Goal: Task Accomplishment & Management: Manage account settings

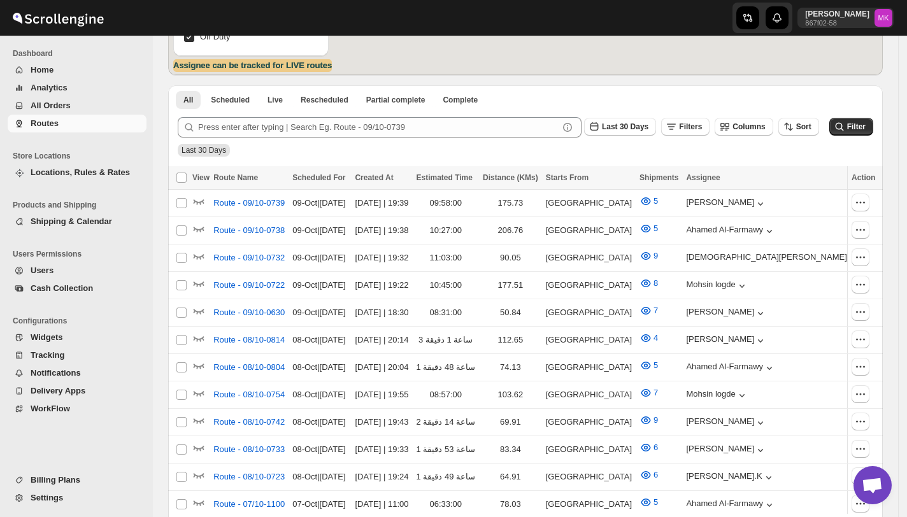
scroll to position [255, 0]
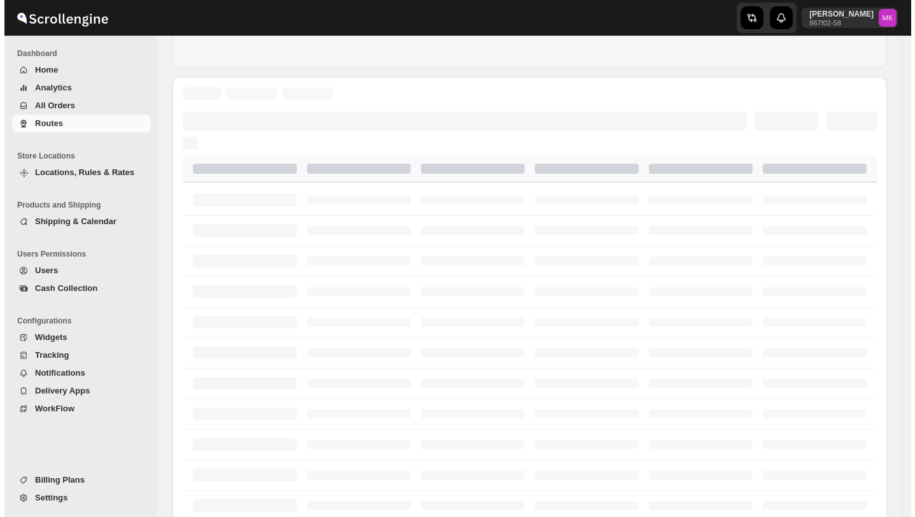
scroll to position [255, 0]
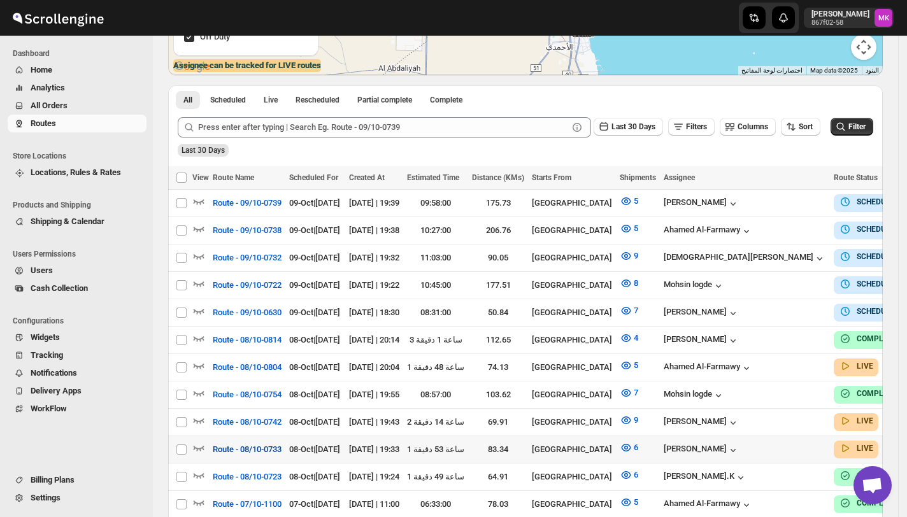
click at [275, 443] on span "Route - 08/10-0733" at bounding box center [247, 449] width 69 height 13
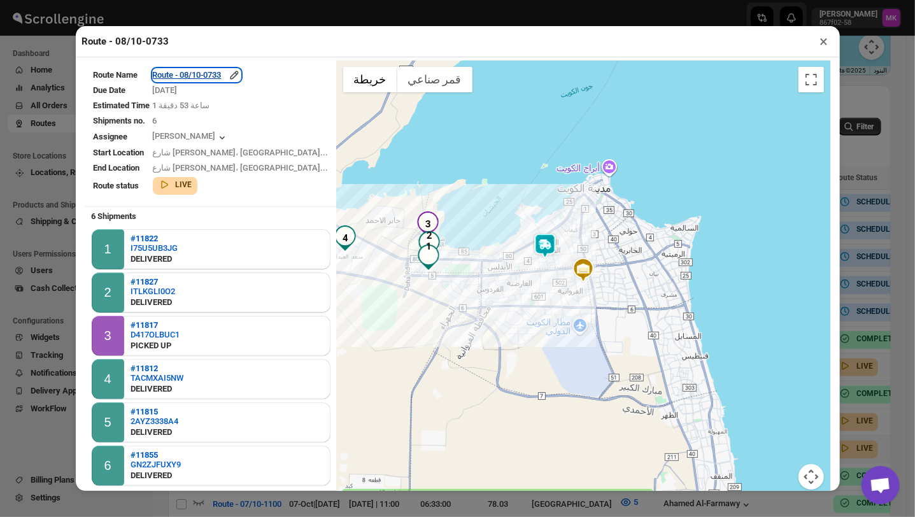
click at [235, 80] on div "Route - 08/10-0733" at bounding box center [197, 75] width 88 height 13
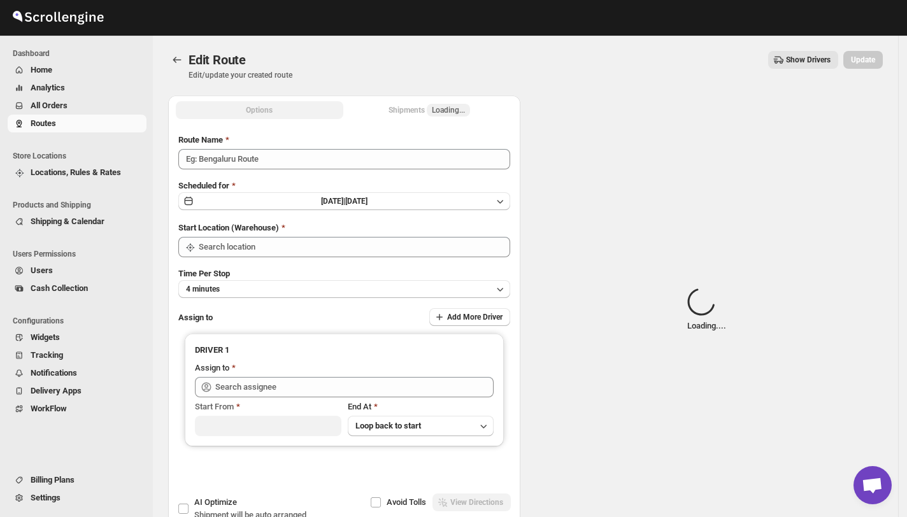
type input "Route - 08/10-0733"
type input "[GEOGRAPHIC_DATA]"
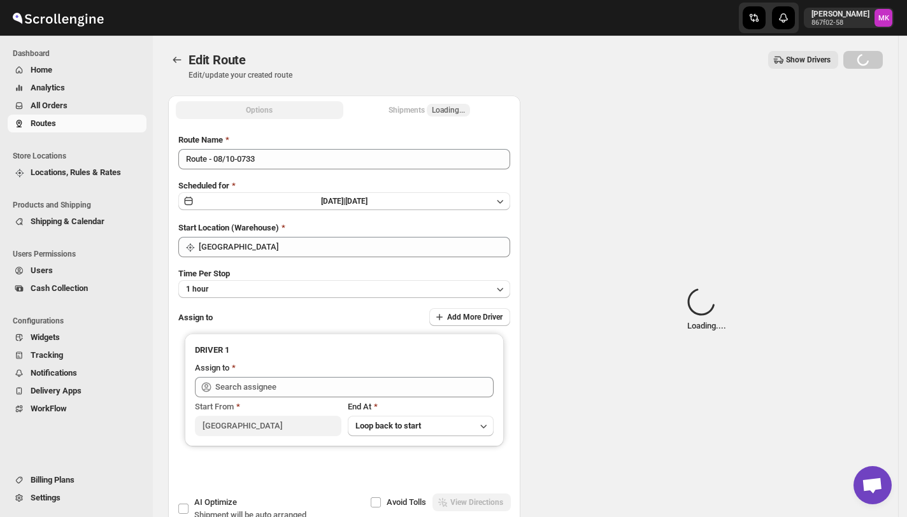
type input "[PERSON_NAME] ([EMAIL_ADDRESS][DOMAIN_NAME])"
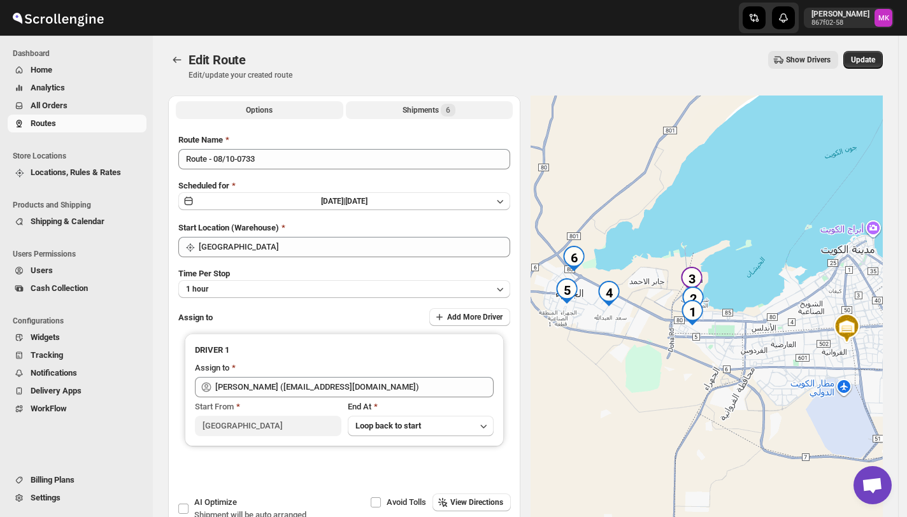
click at [450, 110] on span "6" at bounding box center [448, 110] width 4 height 10
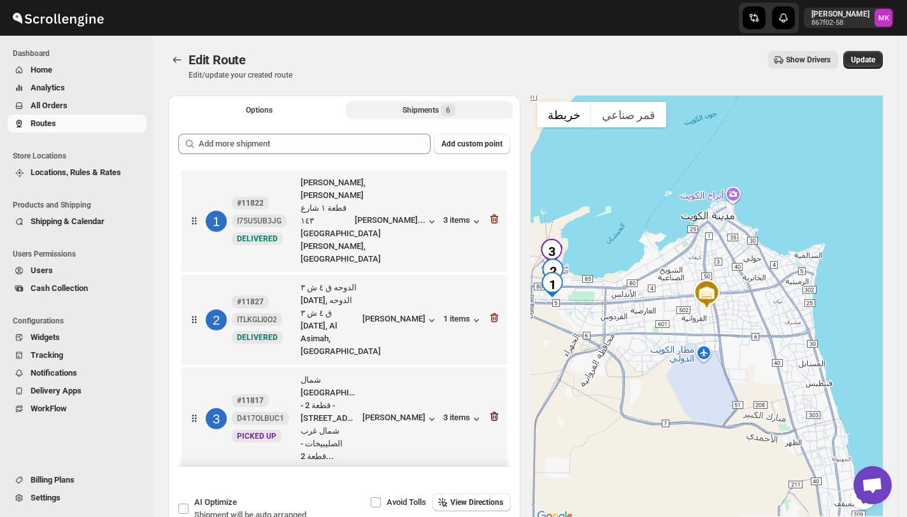
click at [494, 410] on icon "button" at bounding box center [494, 416] width 13 height 13
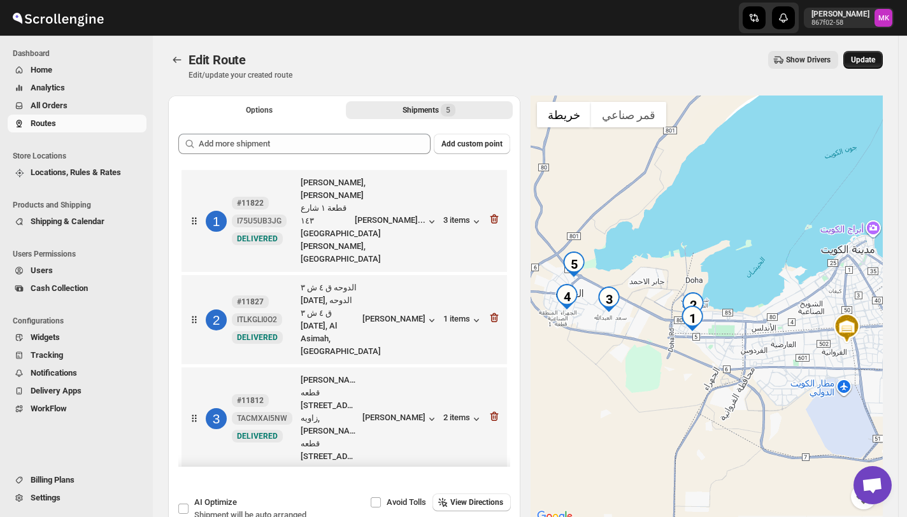
click at [867, 64] on span "Update" at bounding box center [863, 60] width 24 height 10
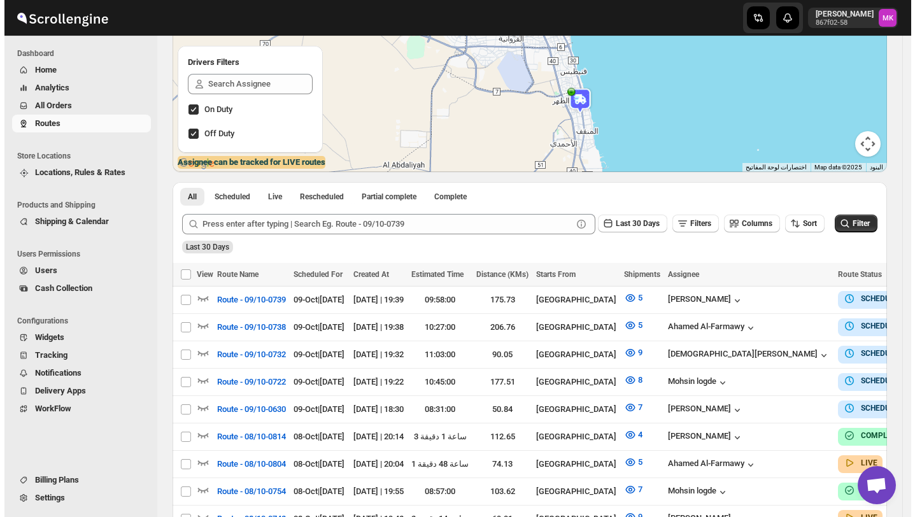
scroll to position [255, 0]
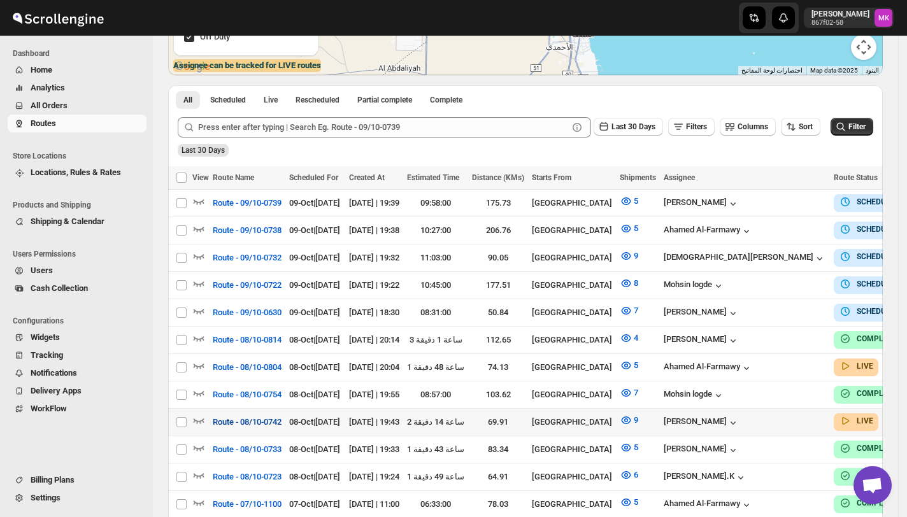
click at [248, 418] on span "Route - 08/10-0742" at bounding box center [247, 422] width 69 height 13
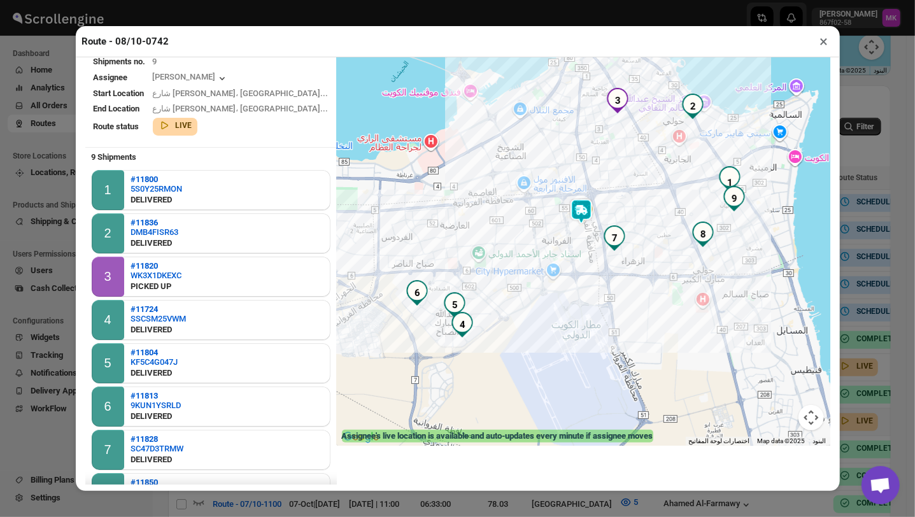
scroll to position [0, 0]
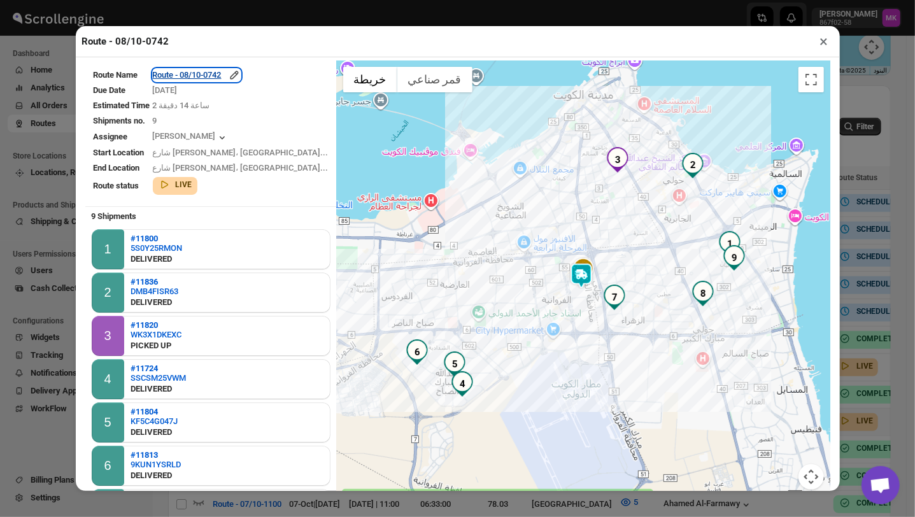
click at [187, 77] on div "Route - 08/10-0742" at bounding box center [197, 75] width 88 height 13
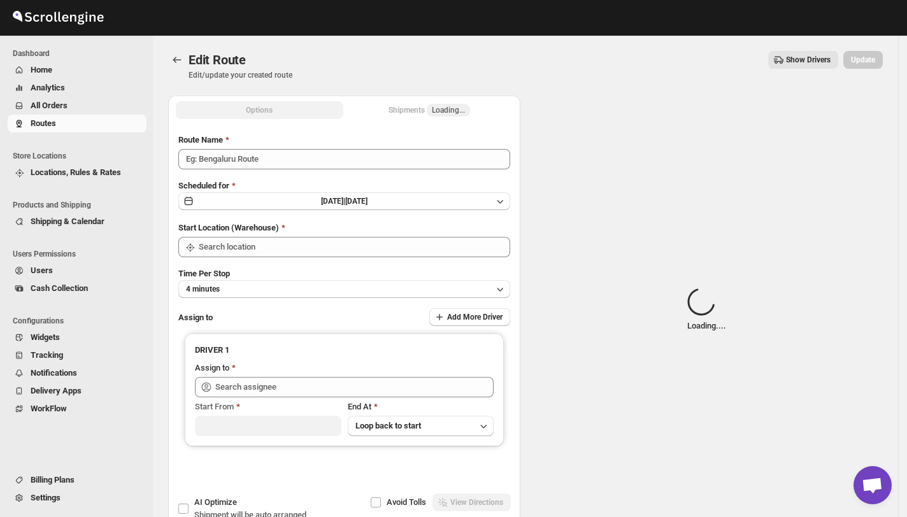
type input "Route - 08/10-0742"
type input "[GEOGRAPHIC_DATA]"
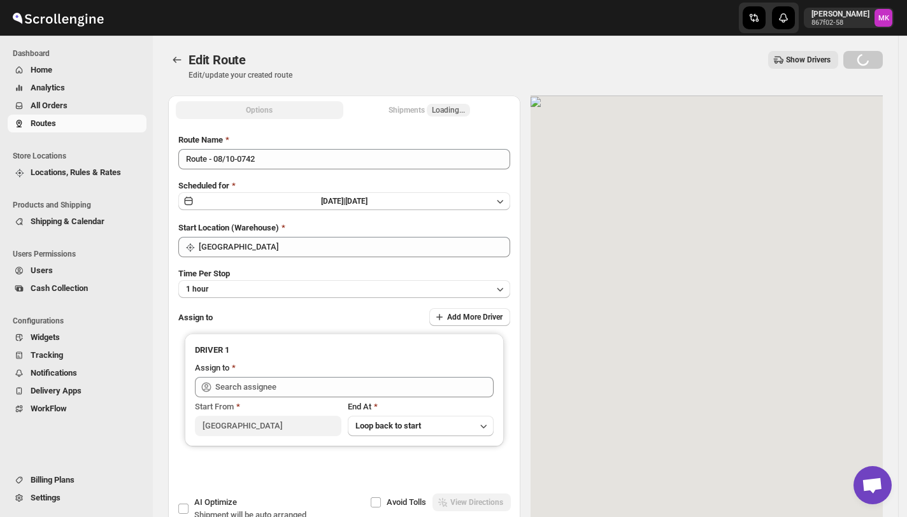
type input "[PERSON_NAME] ([EMAIL_ADDRESS][DOMAIN_NAME])"
click at [467, 112] on button "Shipments Loading..." at bounding box center [429, 110] width 167 height 18
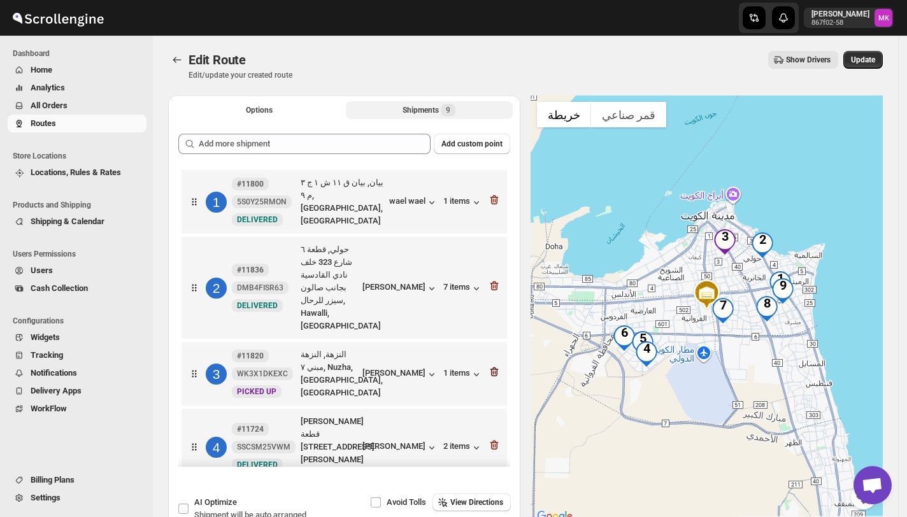
click at [494, 365] on icon "button" at bounding box center [494, 371] width 13 height 13
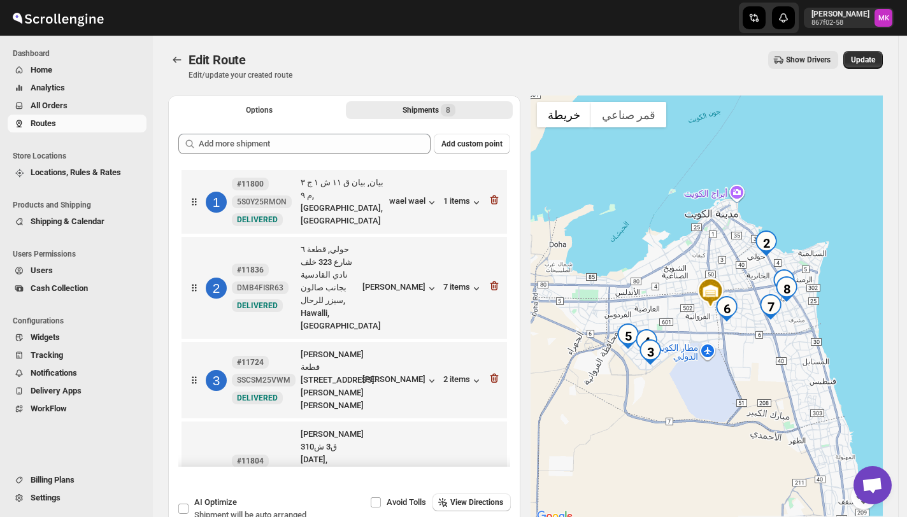
click at [875, 75] on div "Edit Route Edit/update your created route Show Drivers More actions Show Driver…" at bounding box center [525, 65] width 714 height 29
click at [875, 62] on span "Update" at bounding box center [863, 60] width 24 height 10
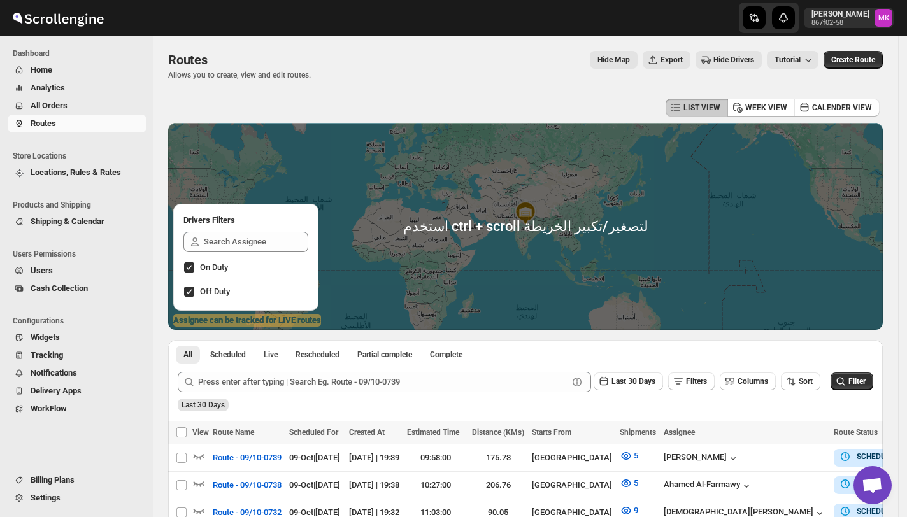
scroll to position [424, 0]
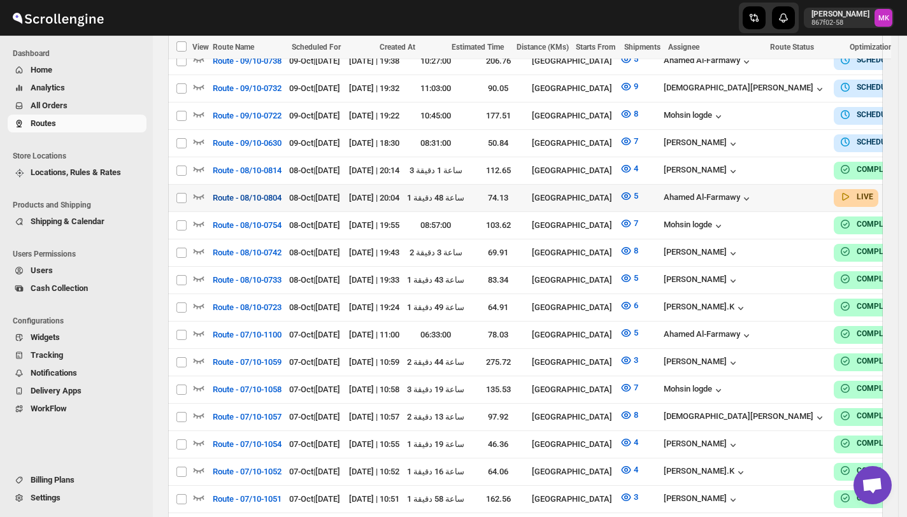
click at [256, 192] on span "Route - 08/10-0804" at bounding box center [247, 198] width 69 height 13
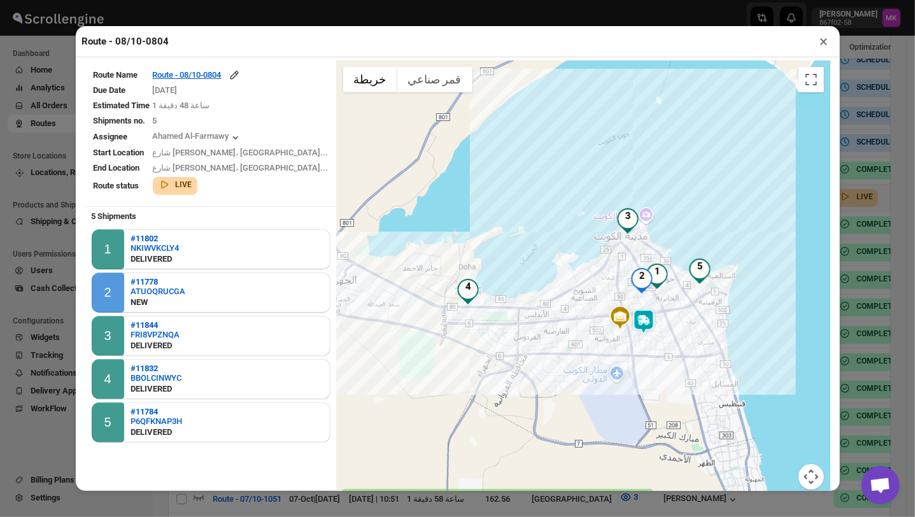
click at [818, 46] on button "×" at bounding box center [824, 41] width 18 height 18
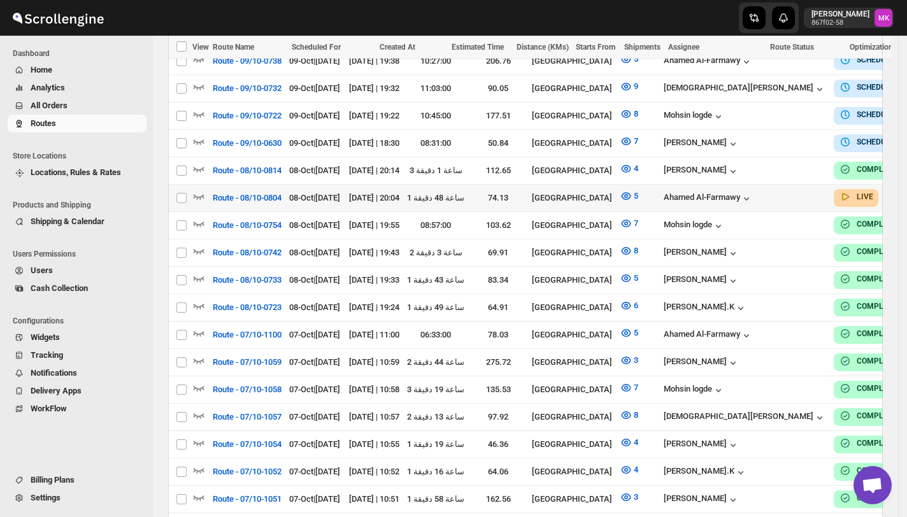
click at [76, 108] on span "All Orders" at bounding box center [87, 105] width 113 height 13
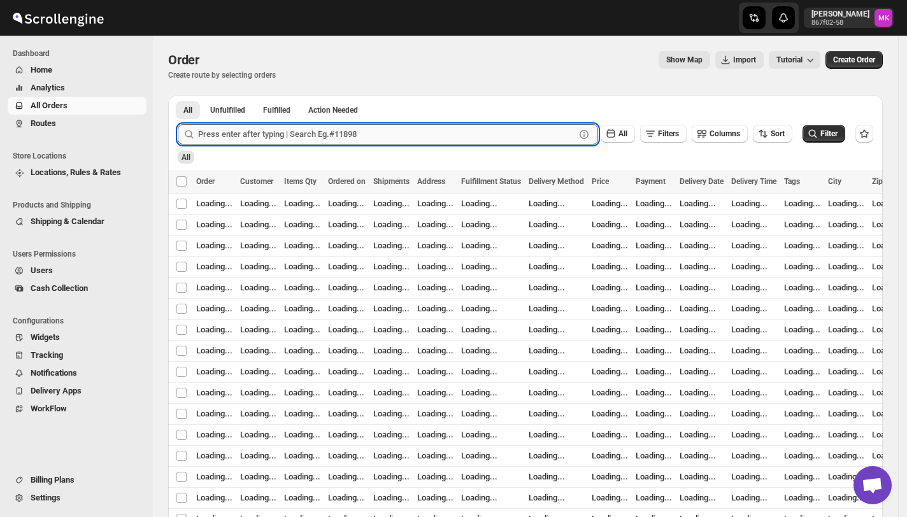
click at [340, 138] on input "text" at bounding box center [386, 134] width 377 height 20
paste input "11884"
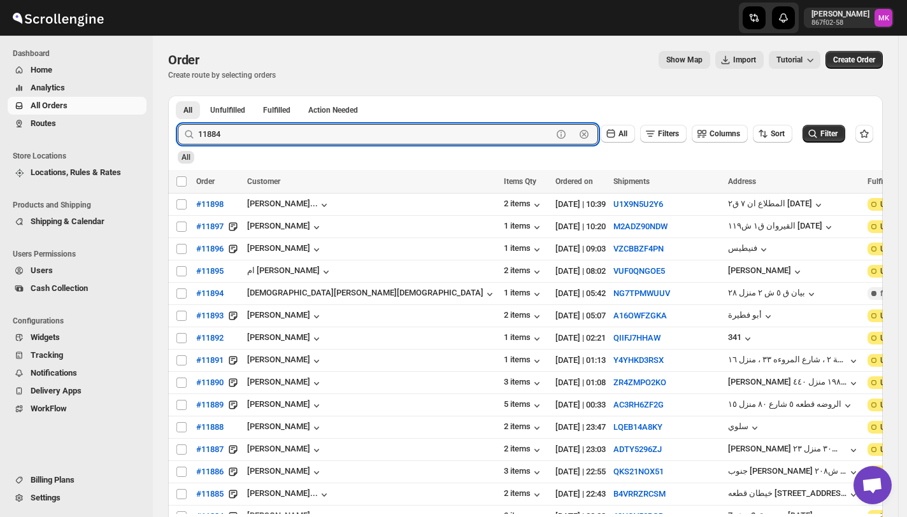
type input "11884"
click at [178, 96] on button "Submit" at bounding box center [196, 102] width 36 height 13
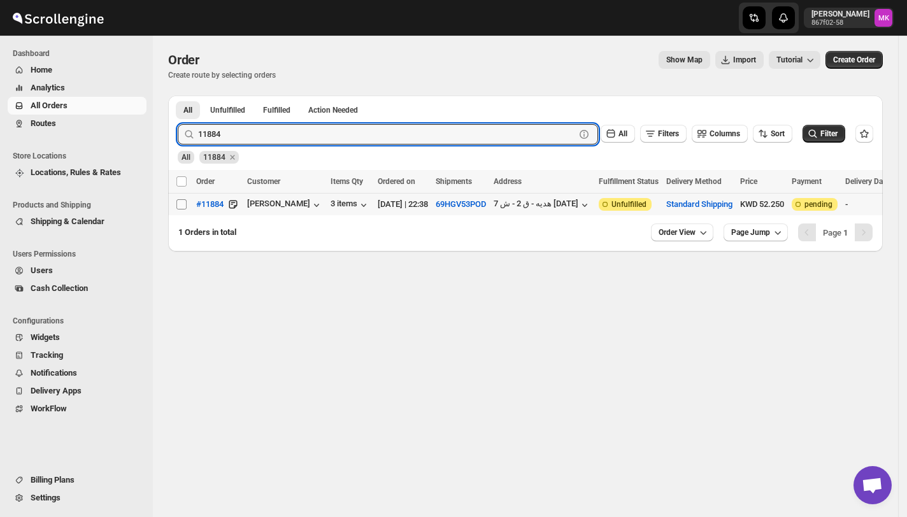
click at [178, 204] on input "Select order" at bounding box center [181, 204] width 10 height 10
checkbox input "true"
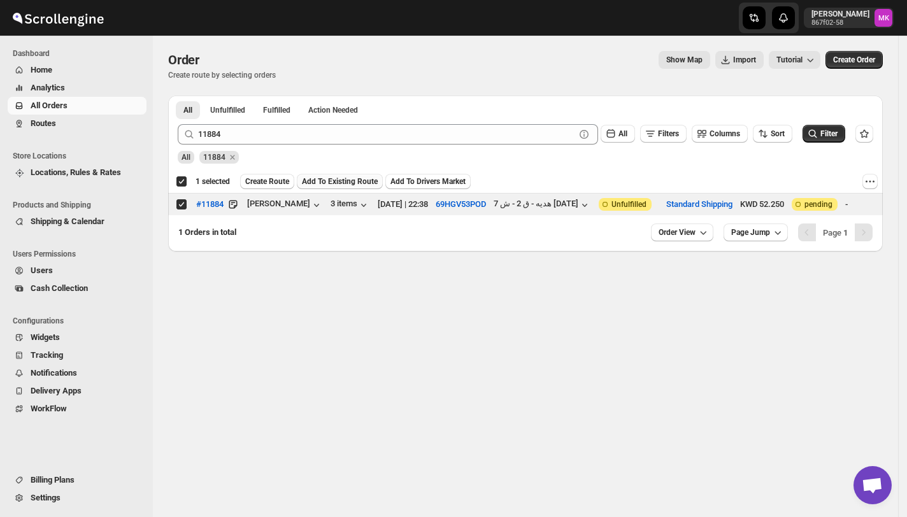
click at [327, 186] on span "Add To Existing Route" at bounding box center [340, 181] width 76 height 10
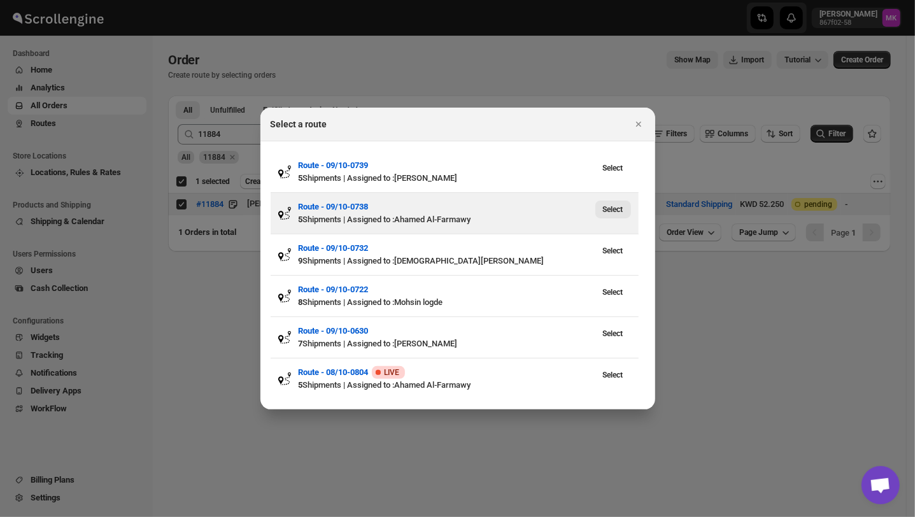
click at [616, 216] on button "Select" at bounding box center [613, 210] width 36 height 18
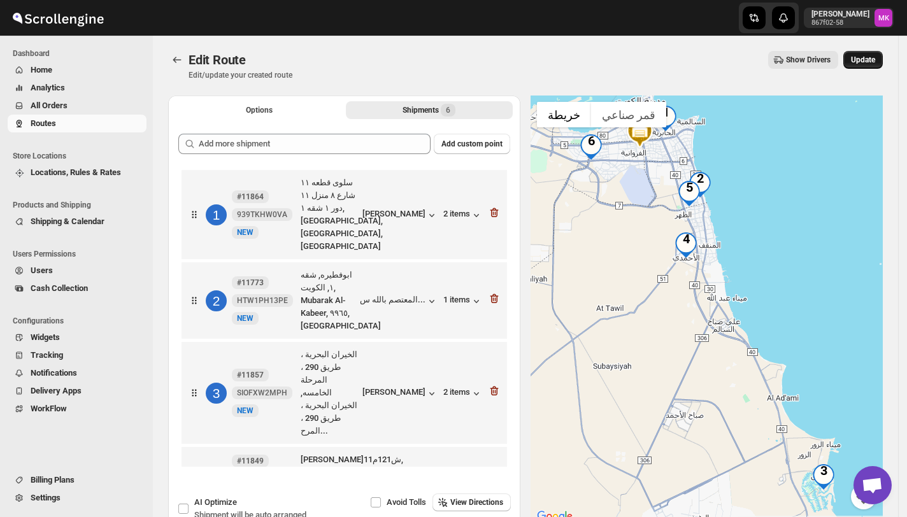
click at [868, 66] on button "Update" at bounding box center [862, 60] width 39 height 18
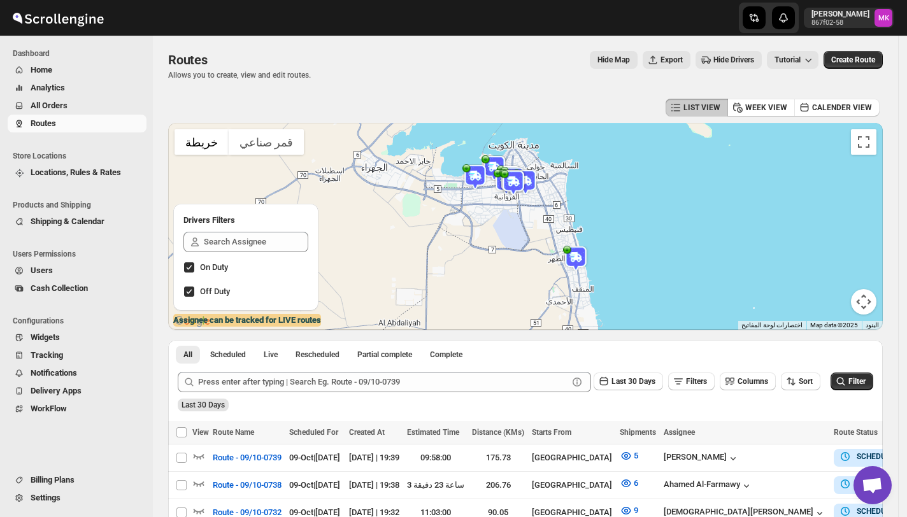
click at [24, 106] on icon "Navigation" at bounding box center [19, 106] width 10 height 10
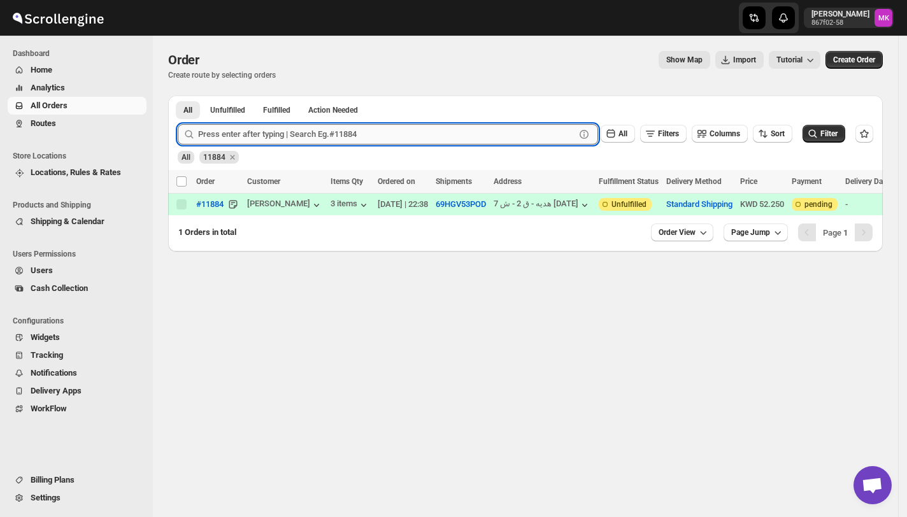
click at [259, 143] on input "text" at bounding box center [386, 134] width 377 height 20
paste input "11881"
type input "11881"
click at [178, 96] on button "Submit" at bounding box center [196, 102] width 36 height 13
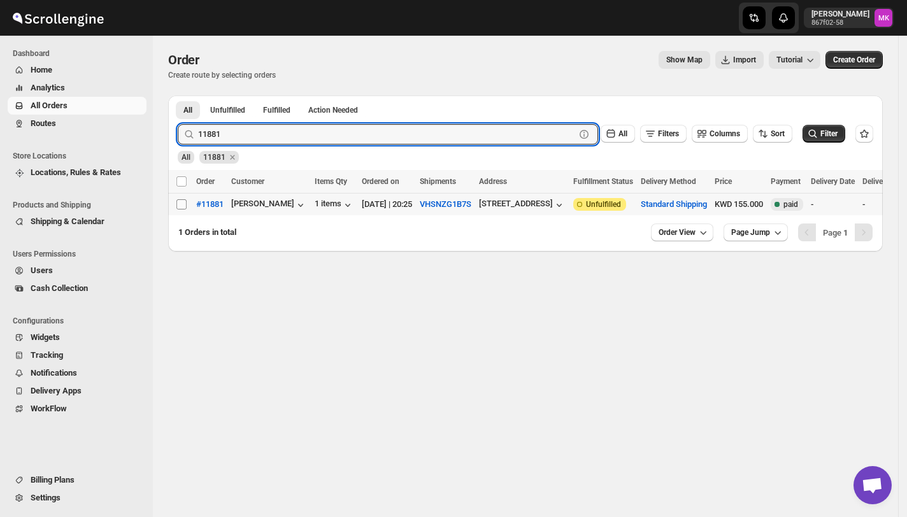
click at [181, 199] on input "Select order" at bounding box center [181, 204] width 10 height 10
checkbox input "true"
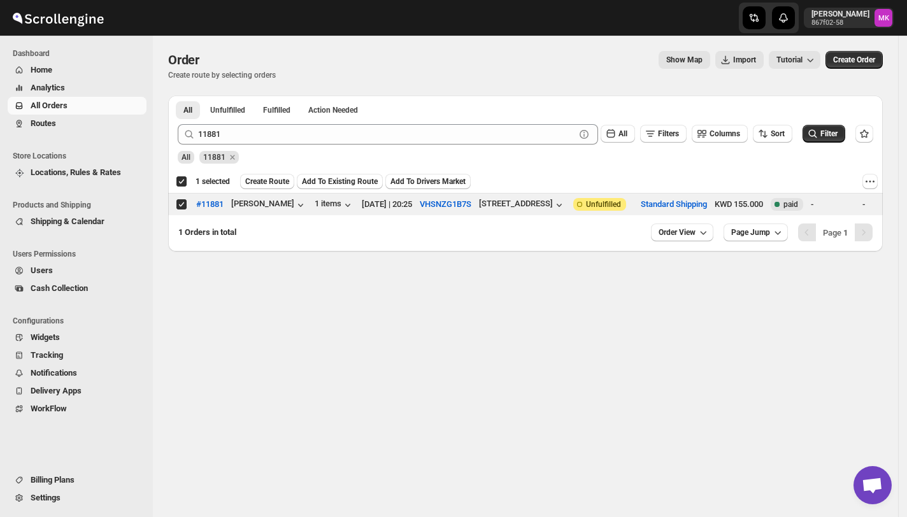
drag, startPoint x: 200, startPoint y: 122, endPoint x: 207, endPoint y: 136, distance: 15.1
click at [200, 123] on div "11881 Clear All Filters Columns Sort Filter" at bounding box center [519, 129] width 705 height 31
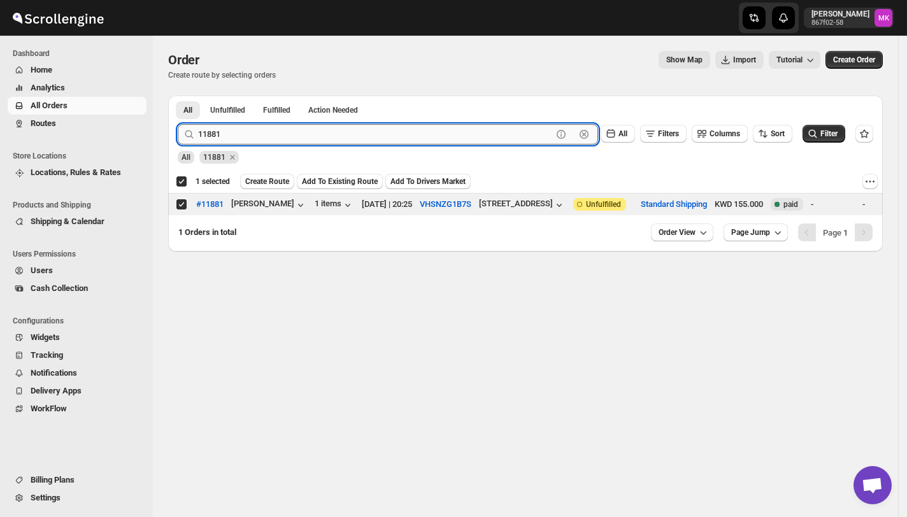
click at [211, 141] on input "11881" at bounding box center [375, 134] width 354 height 20
paste input "2"
type input "11882"
click at [178, 96] on button "Submit" at bounding box center [196, 102] width 36 height 13
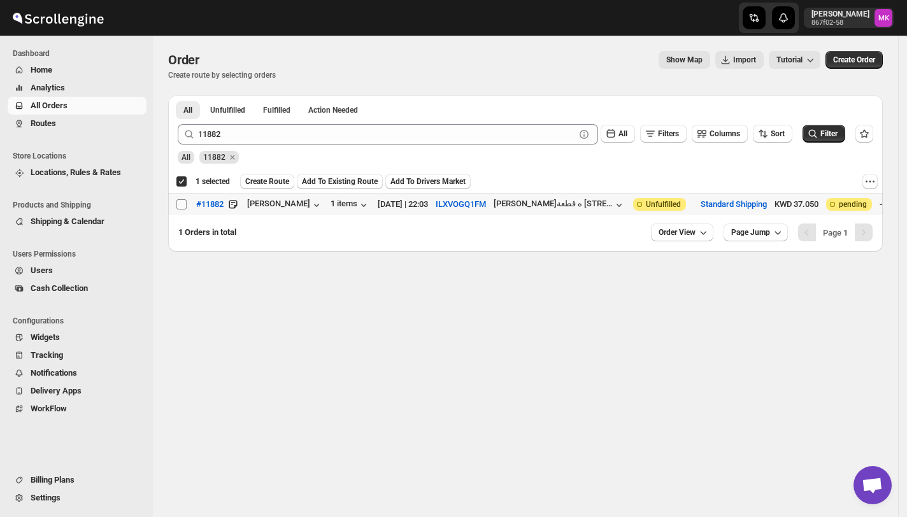
click at [176, 208] on td "Select order" at bounding box center [180, 205] width 24 height 22
checkbox input "false"
checkbox input "true"
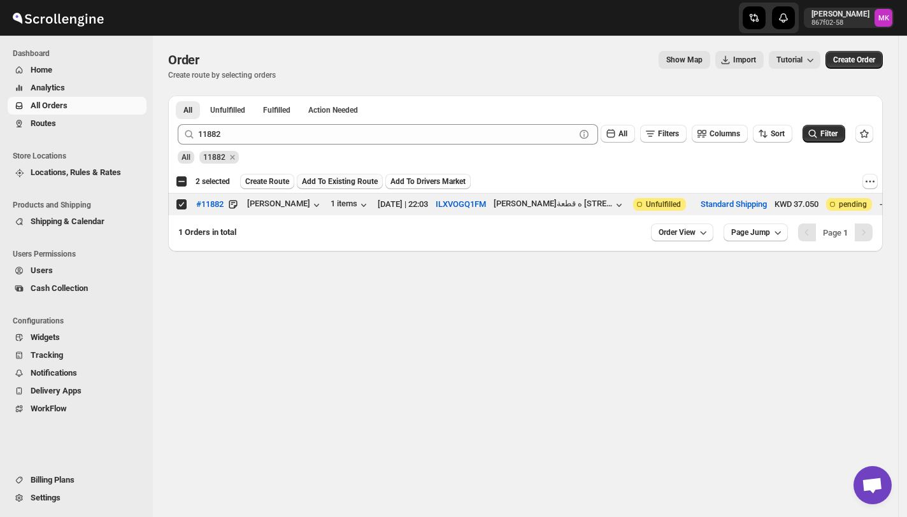
click at [337, 181] on span "Add To Existing Route" at bounding box center [340, 181] width 76 height 10
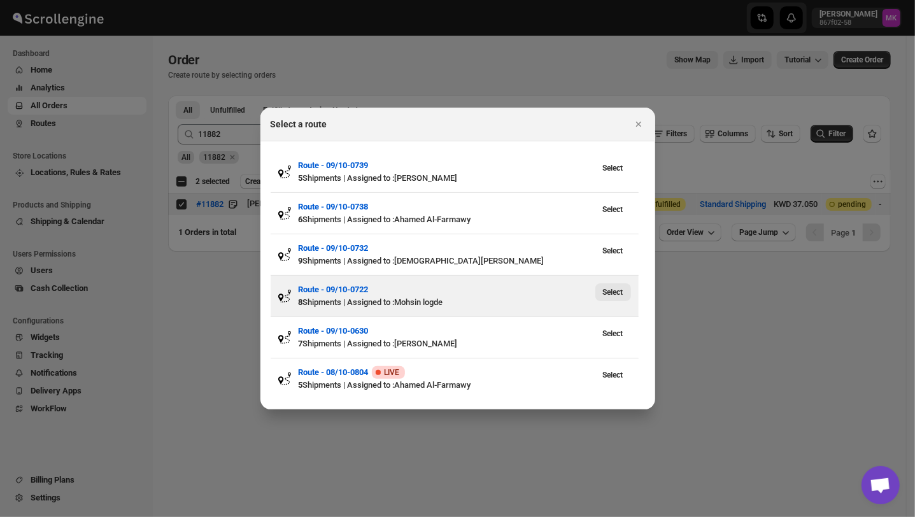
click at [603, 289] on span "Select" at bounding box center [613, 292] width 20 height 10
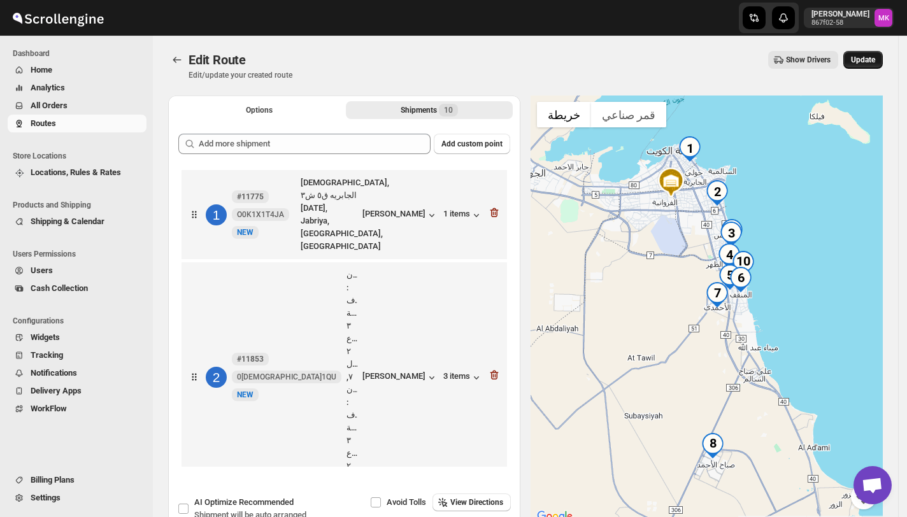
click at [879, 66] on button "Update" at bounding box center [862, 60] width 39 height 18
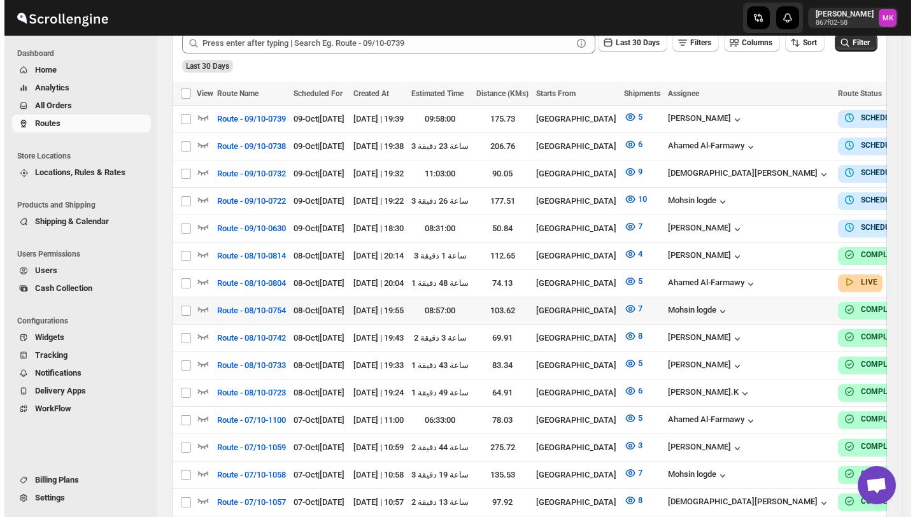
scroll to position [339, 0]
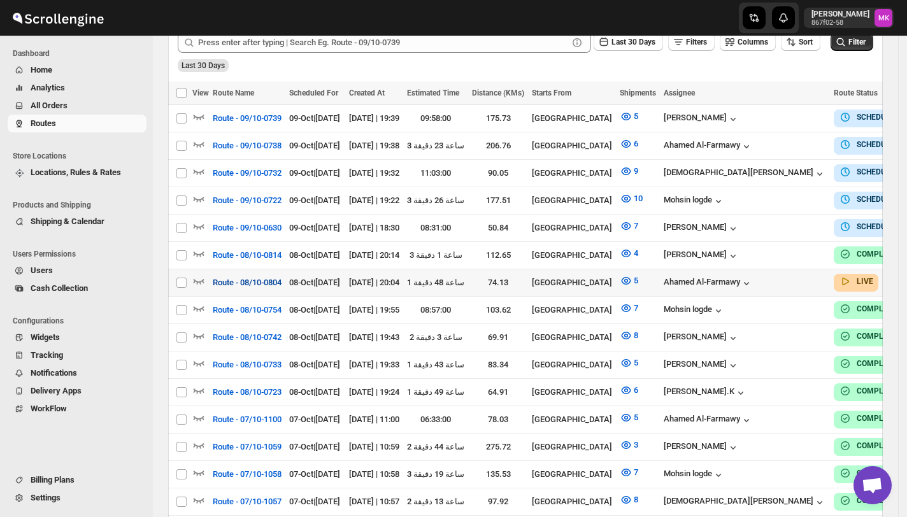
click at [252, 284] on button "Route - 08/10-0804" at bounding box center [247, 283] width 84 height 20
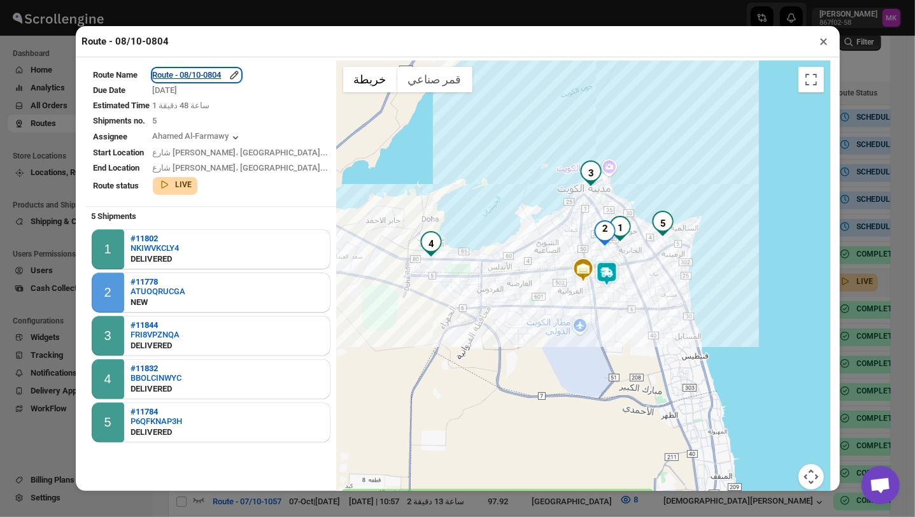
click at [240, 77] on div "Route - 08/10-0804" at bounding box center [197, 75] width 88 height 13
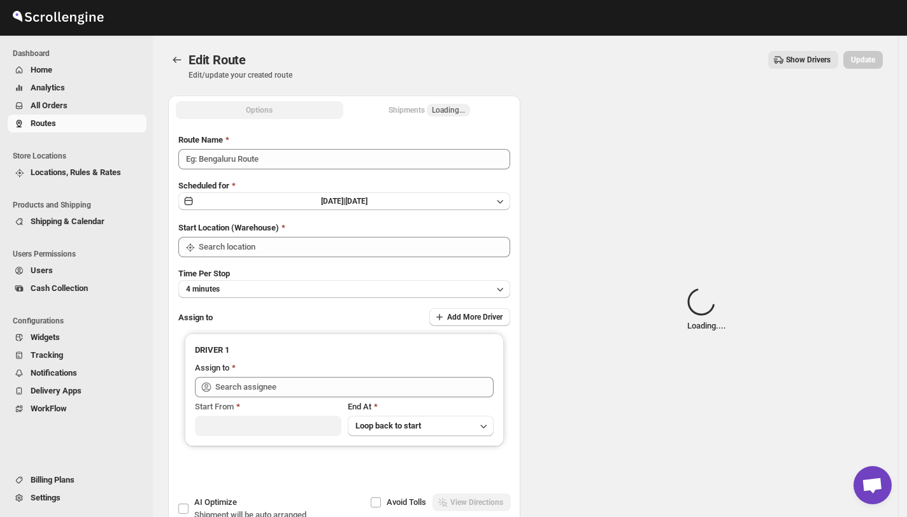
type input "Route - 08/10-0804"
type input "[GEOGRAPHIC_DATA]"
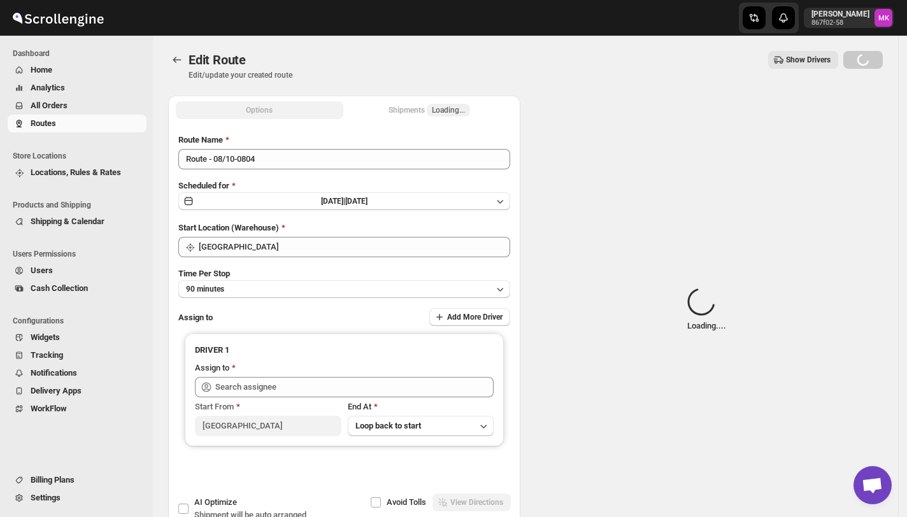
type input "Ahamed Al-Farmawy ([EMAIL_ADDRESS][DOMAIN_NAME])"
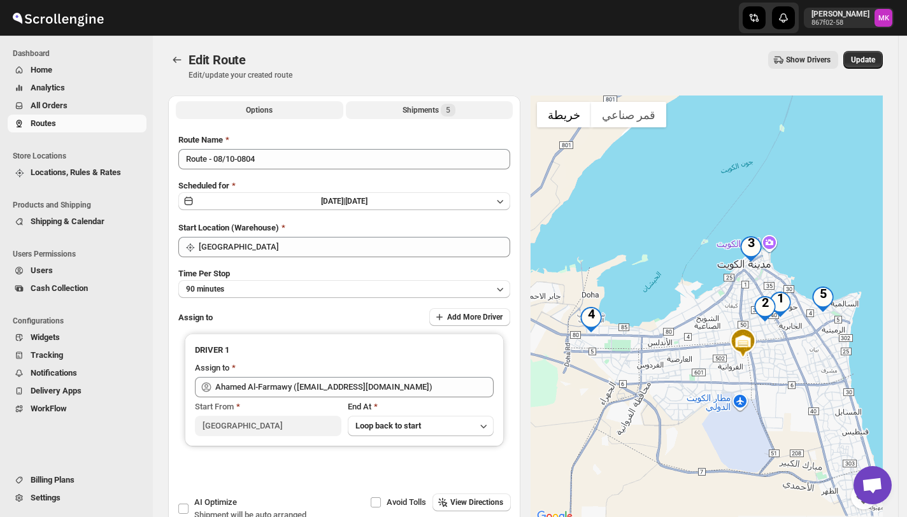
click at [416, 117] on button "Shipments 5" at bounding box center [429, 110] width 167 height 18
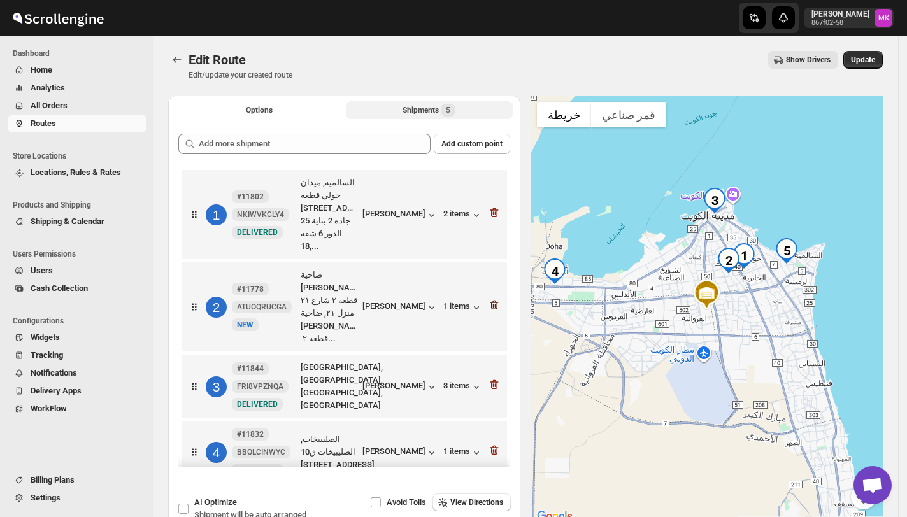
click at [490, 301] on icon "button" at bounding box center [494, 306] width 8 height 10
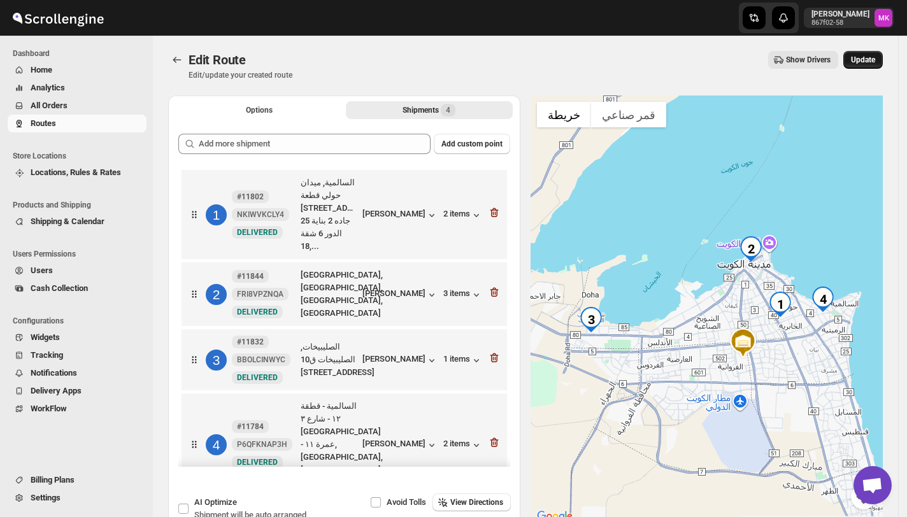
click at [856, 59] on button "Update" at bounding box center [862, 60] width 39 height 18
